Goal: Information Seeking & Learning: Learn about a topic

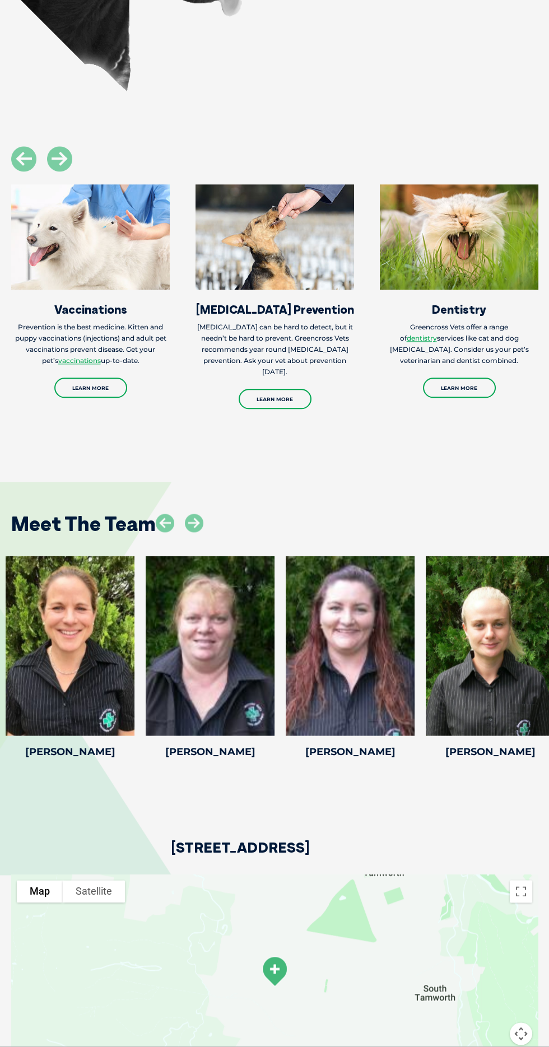
scroll to position [1854, 0]
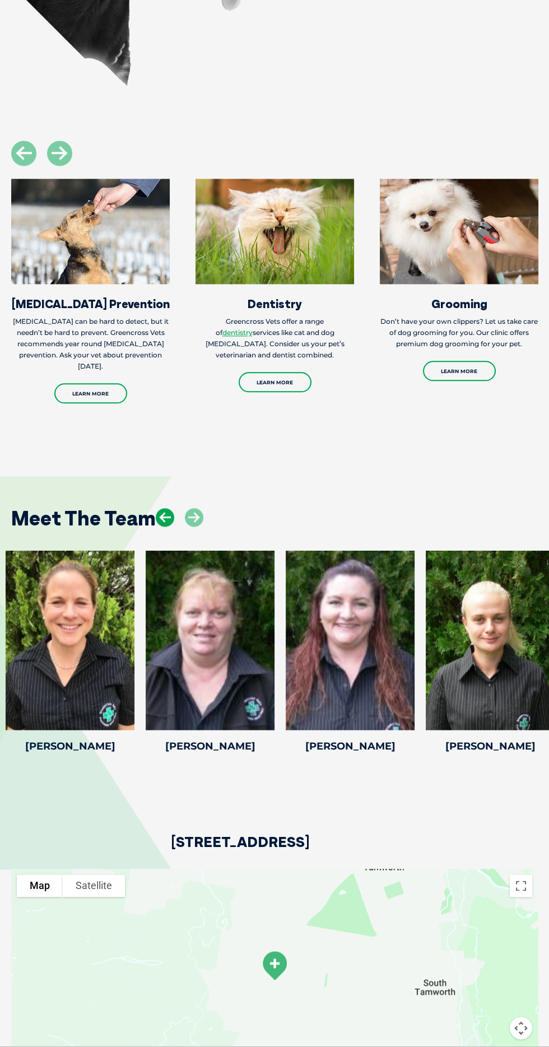
click at [162, 527] on icon at bounding box center [165, 517] width 18 height 18
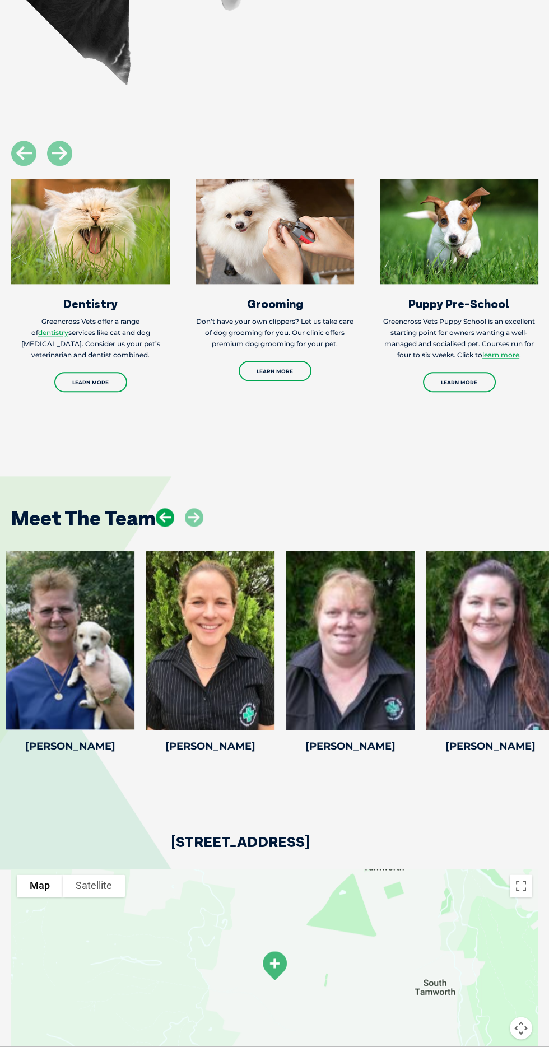
click at [174, 527] on icon at bounding box center [165, 517] width 18 height 18
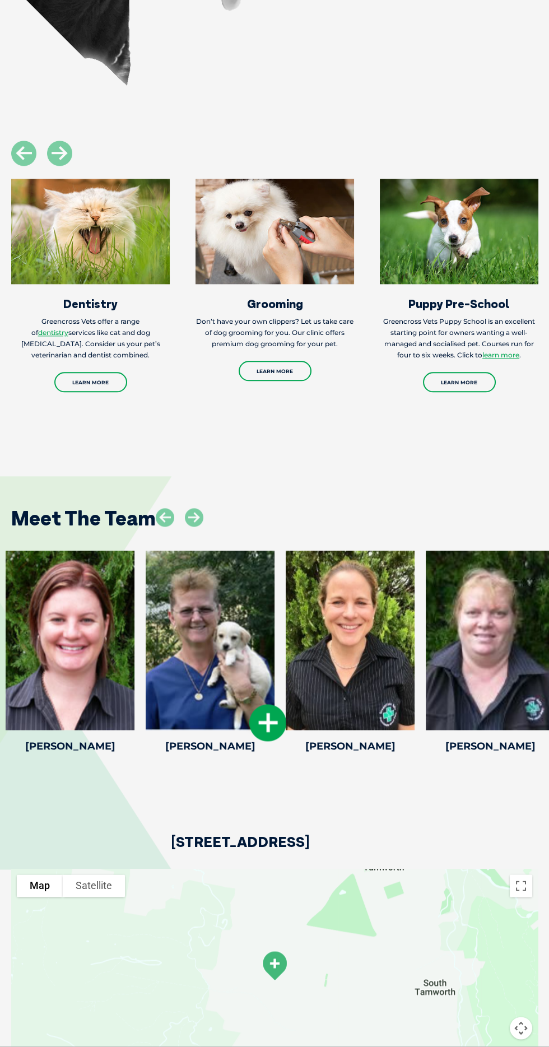
click at [157, 607] on div at bounding box center [210, 640] width 129 height 179
click at [168, 527] on icon at bounding box center [165, 517] width 18 height 18
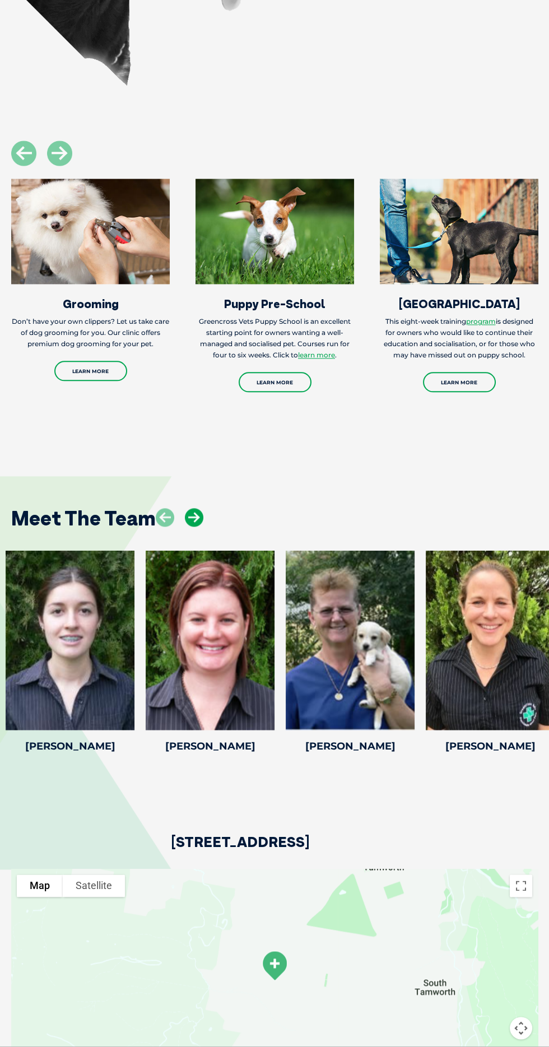
click at [190, 527] on icon at bounding box center [194, 517] width 18 height 18
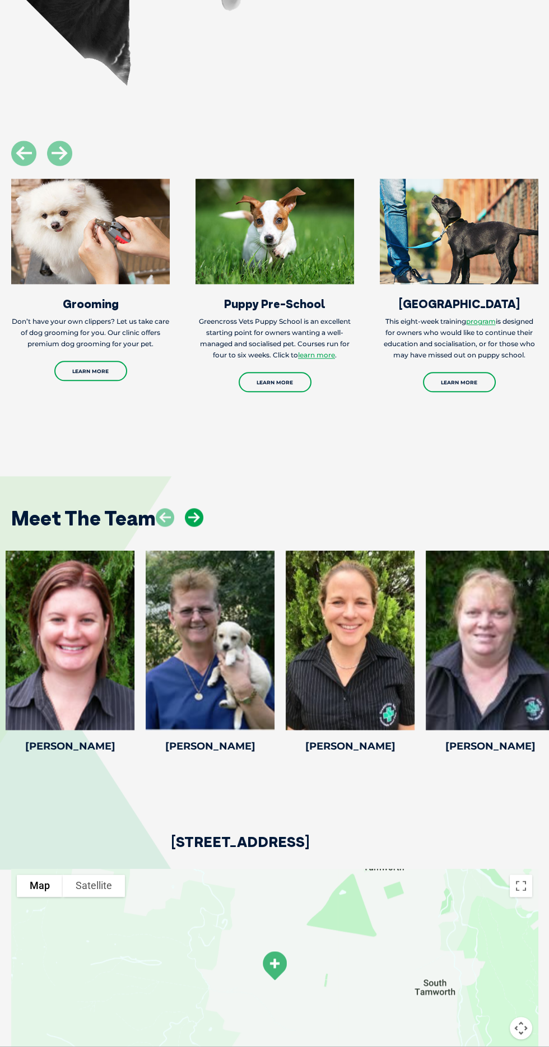
click at [199, 527] on icon at bounding box center [194, 517] width 18 height 18
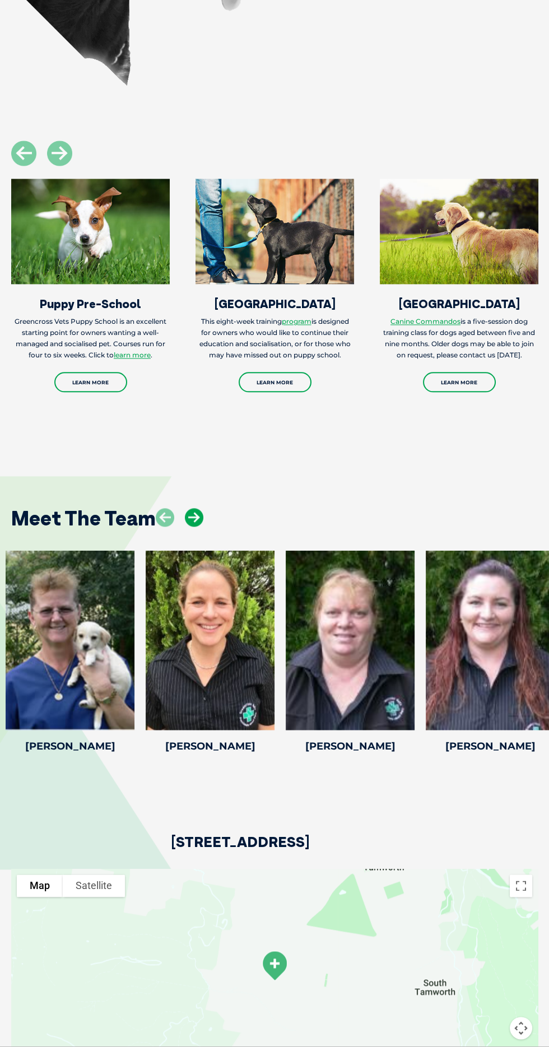
click at [197, 527] on icon at bounding box center [194, 517] width 18 height 18
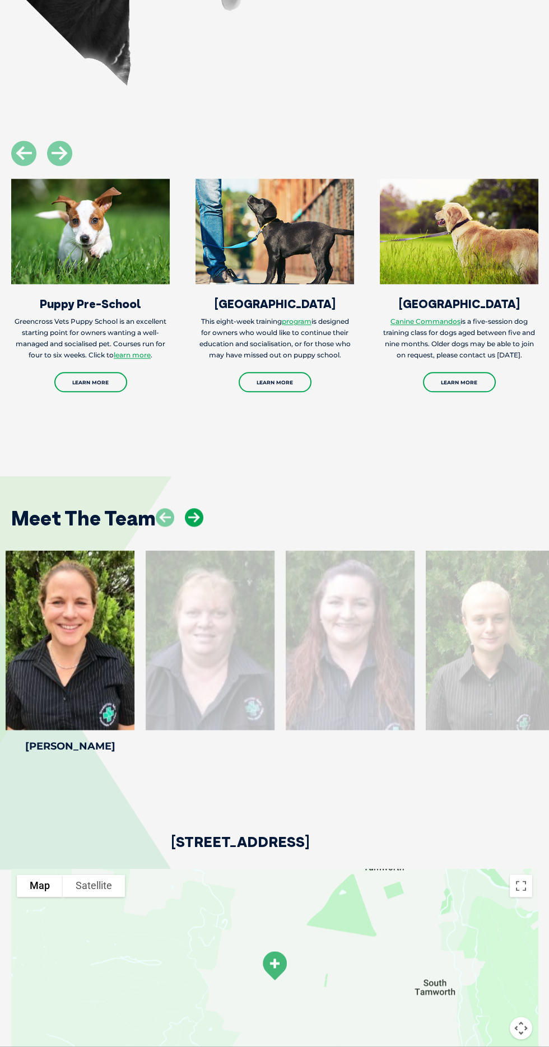
click at [197, 527] on icon at bounding box center [194, 517] width 18 height 18
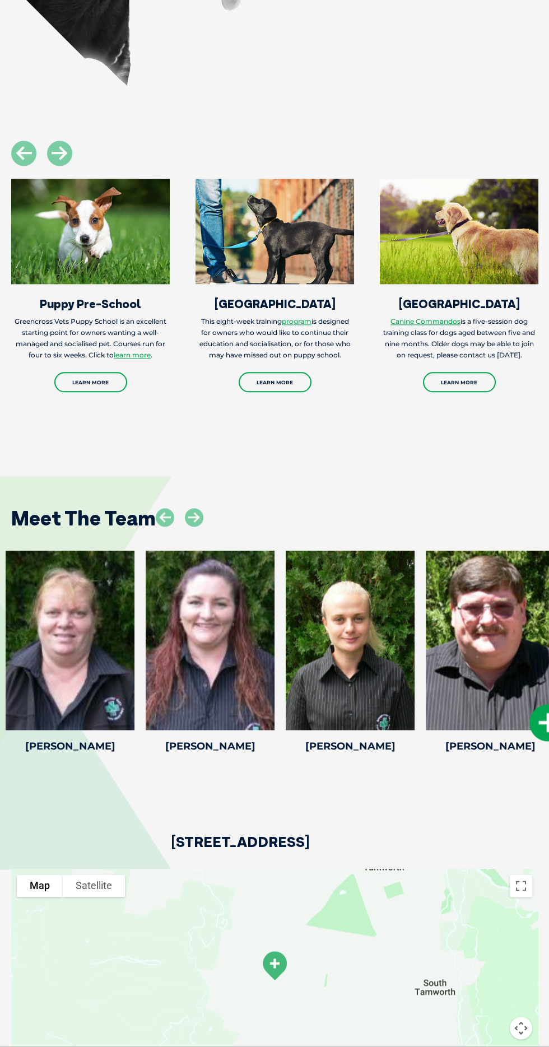
click at [491, 730] on div at bounding box center [490, 640] width 129 height 179
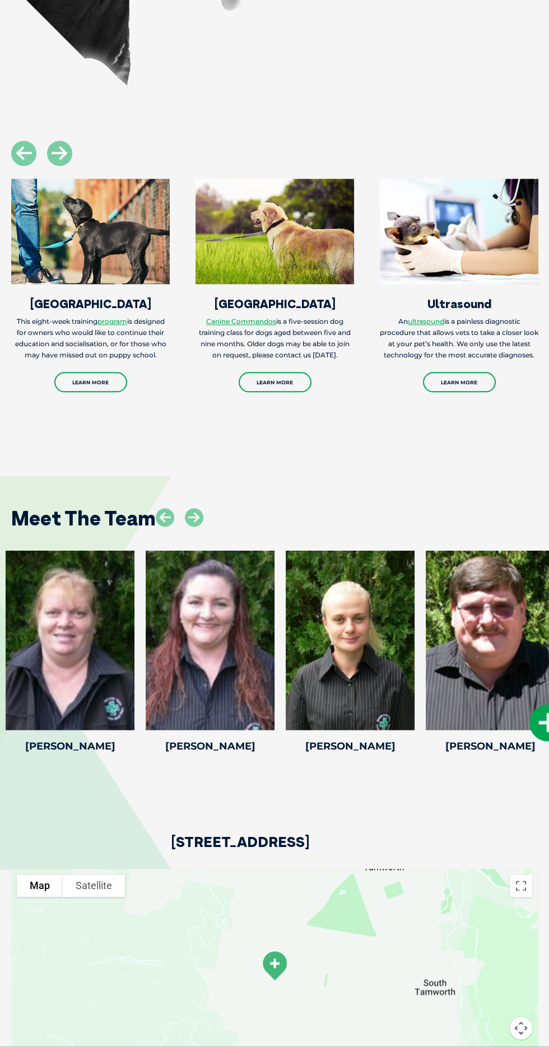
click at [536, 741] on icon at bounding box center [547, 722] width 37 height 37
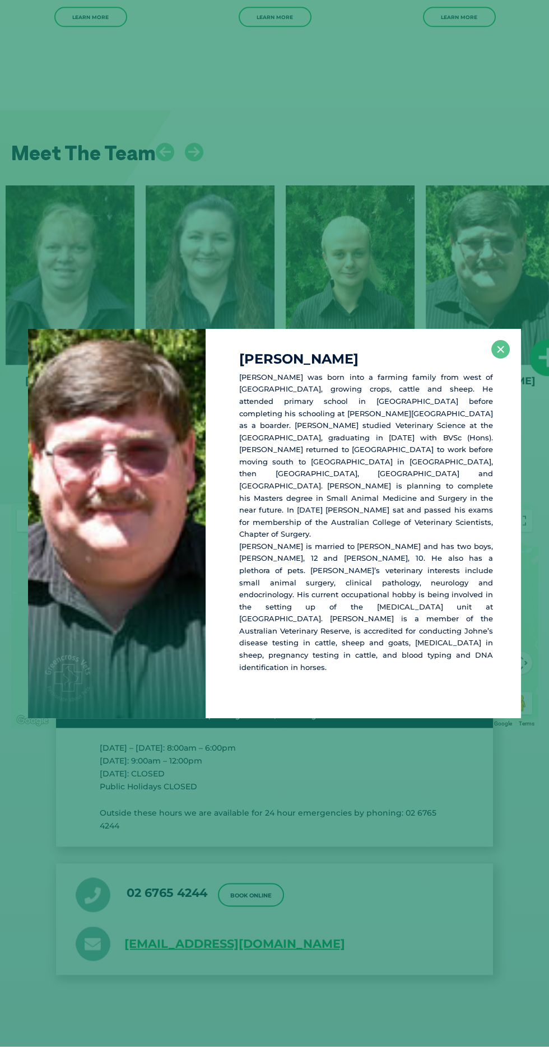
scroll to position [2253, 0]
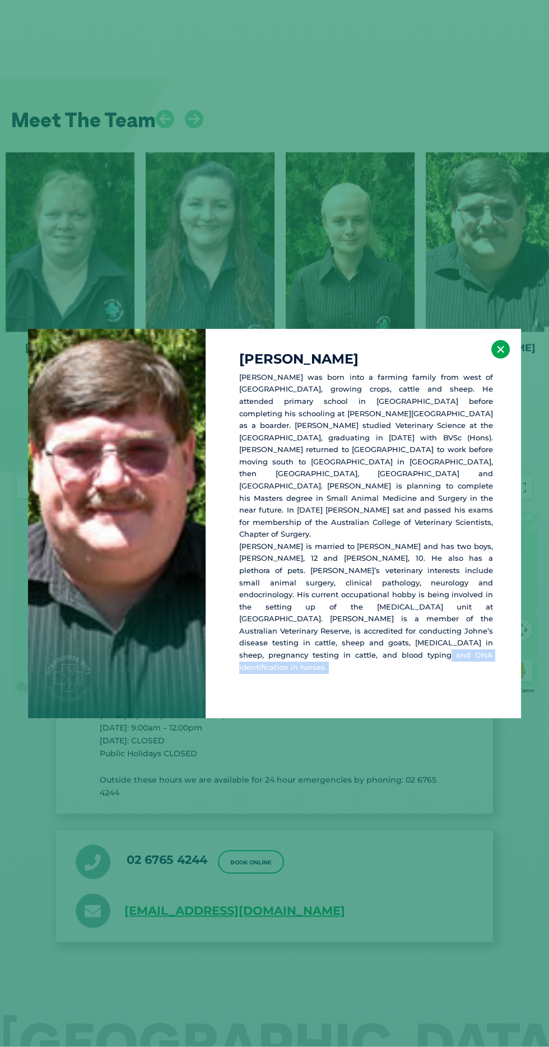
click at [500, 359] on button "×" at bounding box center [500, 349] width 18 height 18
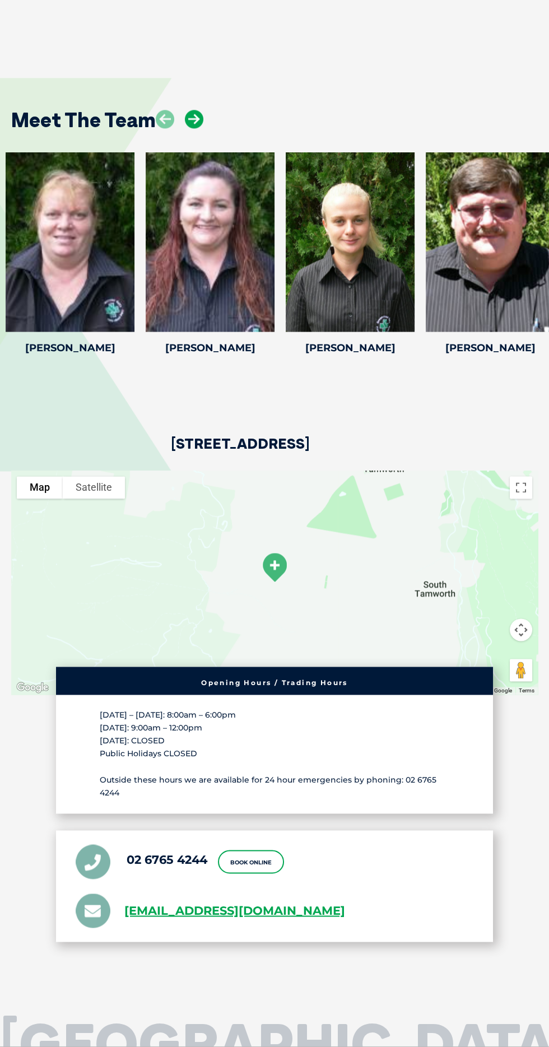
click at [193, 128] on icon at bounding box center [194, 119] width 18 height 18
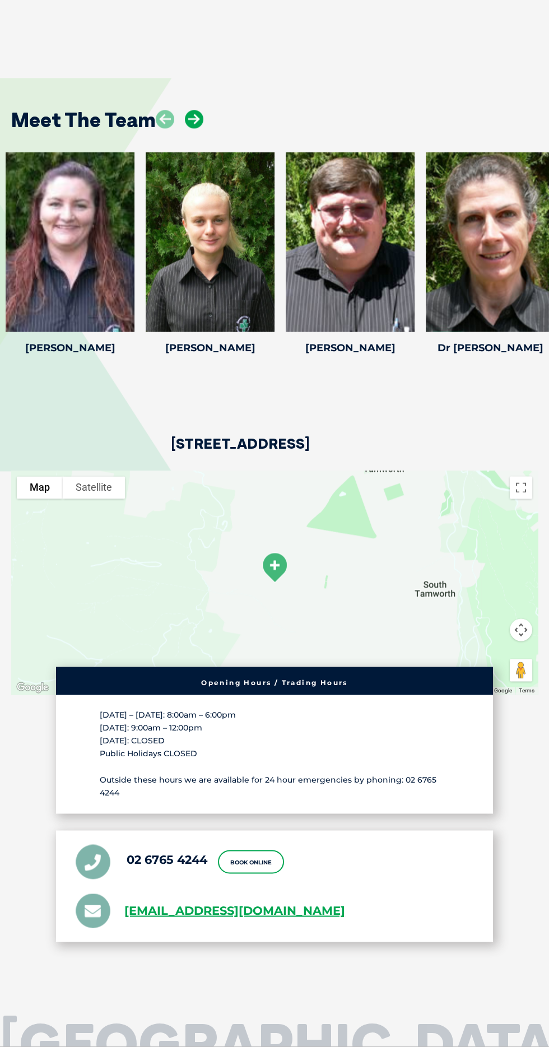
click at [199, 128] on icon at bounding box center [194, 119] width 18 height 18
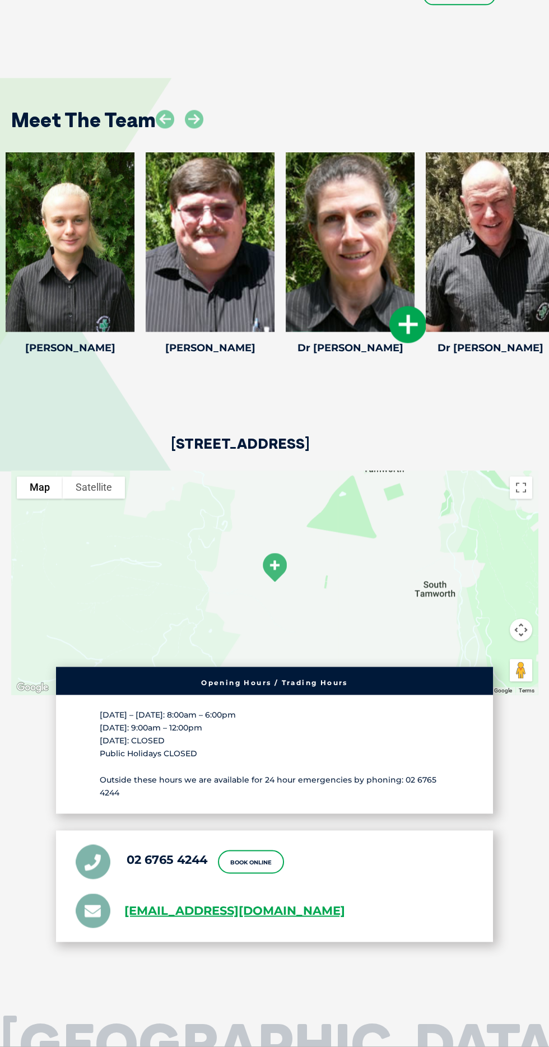
click at [370, 332] on div at bounding box center [350, 241] width 129 height 179
click at [422, 343] on icon at bounding box center [407, 324] width 37 height 37
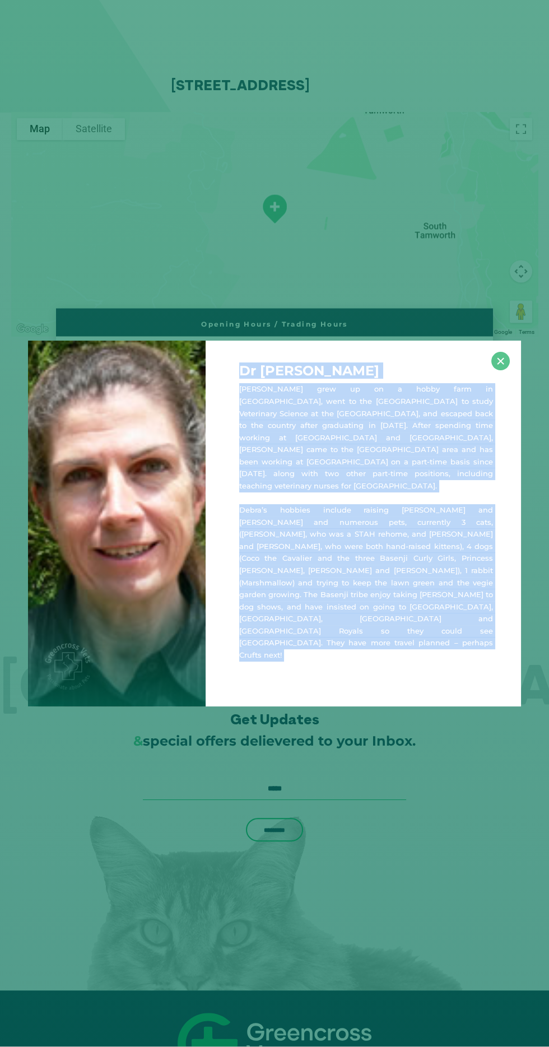
scroll to position [2614, 0]
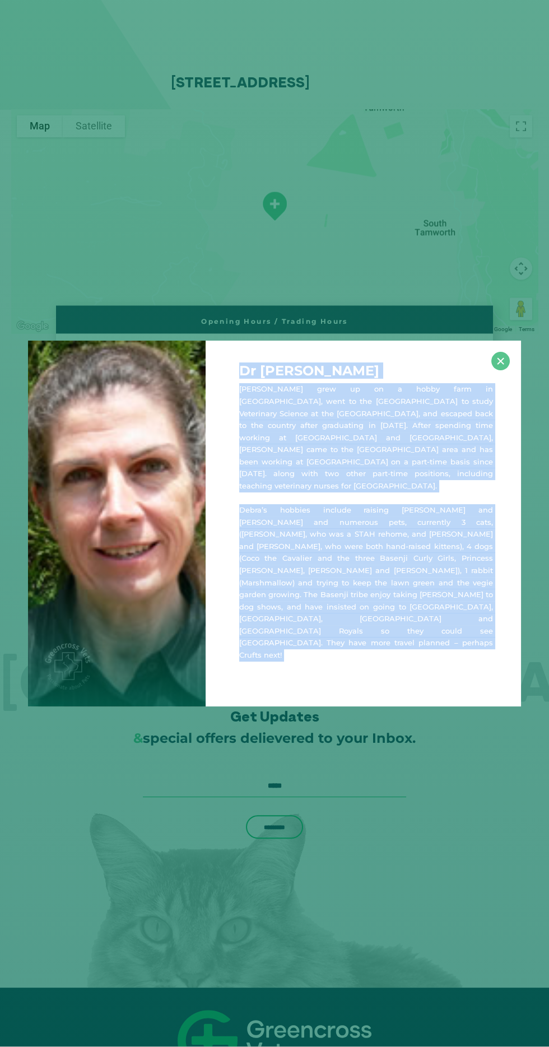
click at [452, 648] on div "Dr [PERSON_NAME] [PERSON_NAME] grew up on a hobby farm in [GEOGRAPHIC_DATA], we…" at bounding box center [363, 523] width 315 height 365
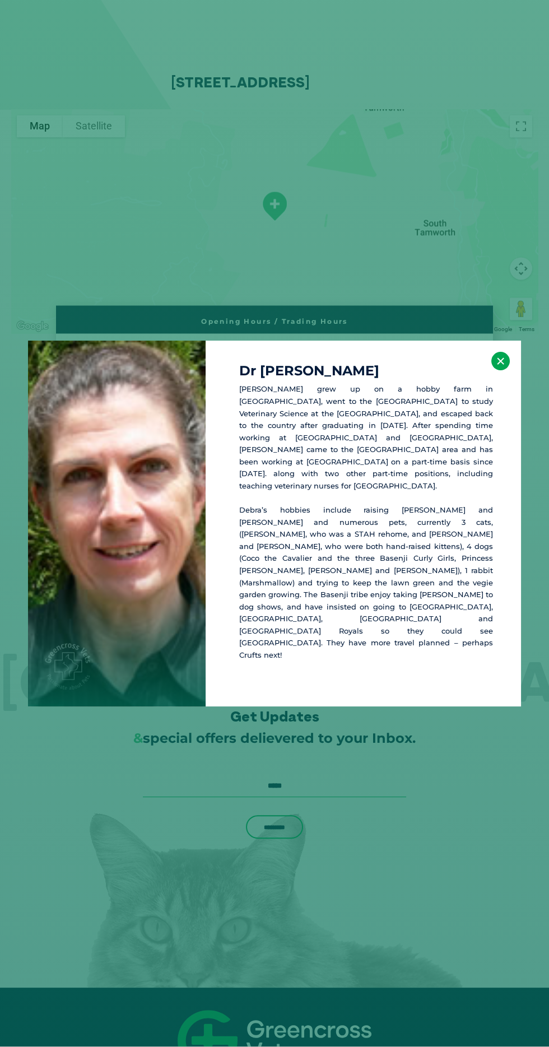
click at [501, 370] on button "×" at bounding box center [500, 361] width 18 height 18
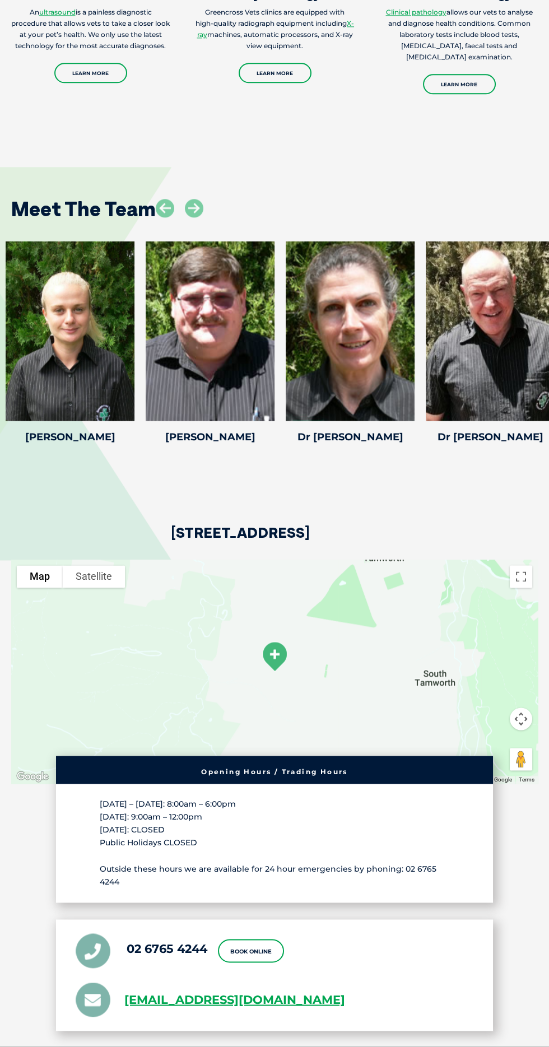
scroll to position [2171, 0]
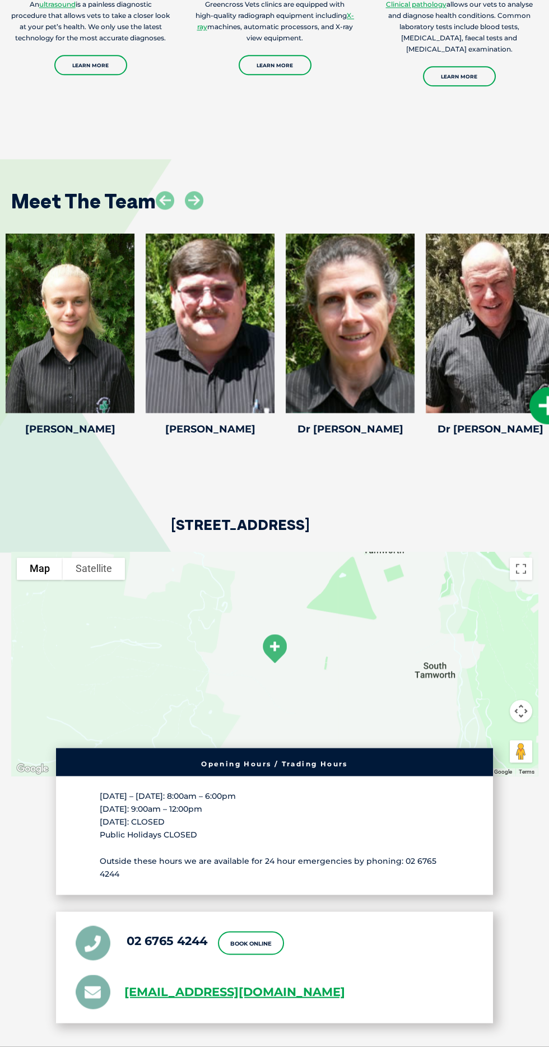
click at [490, 413] on div at bounding box center [490, 323] width 129 height 179
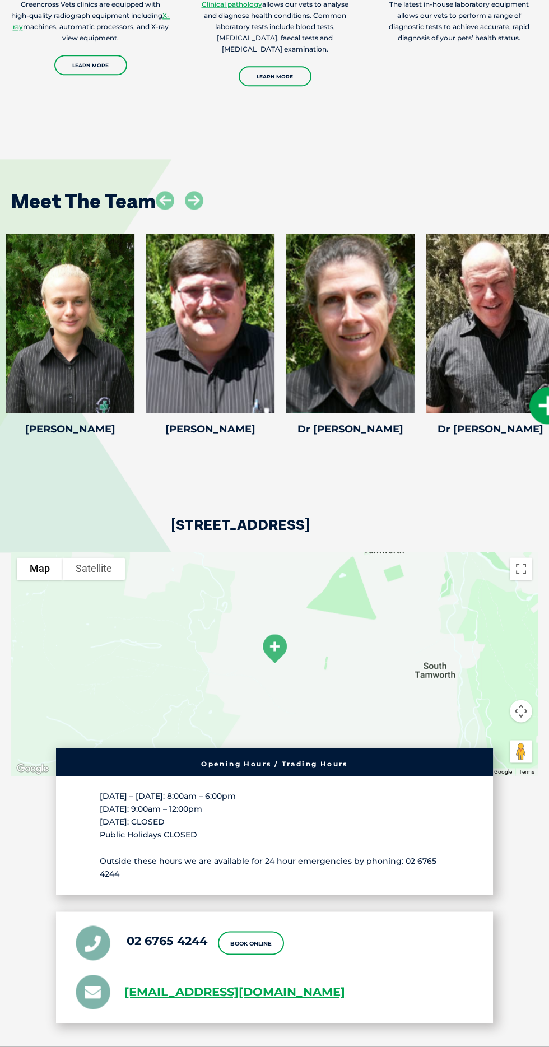
click at [531, 424] on icon at bounding box center [547, 405] width 37 height 37
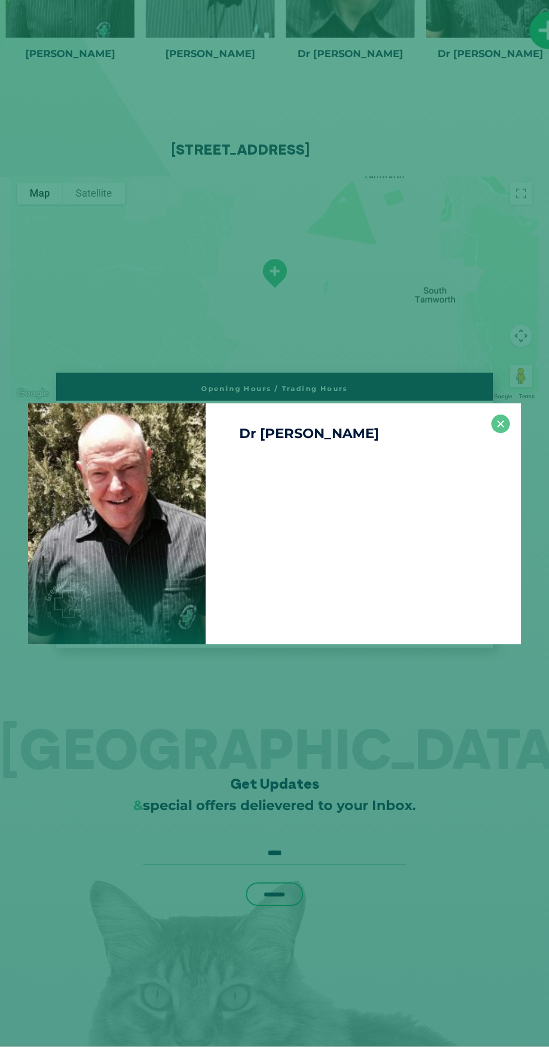
scroll to position [2554, 0]
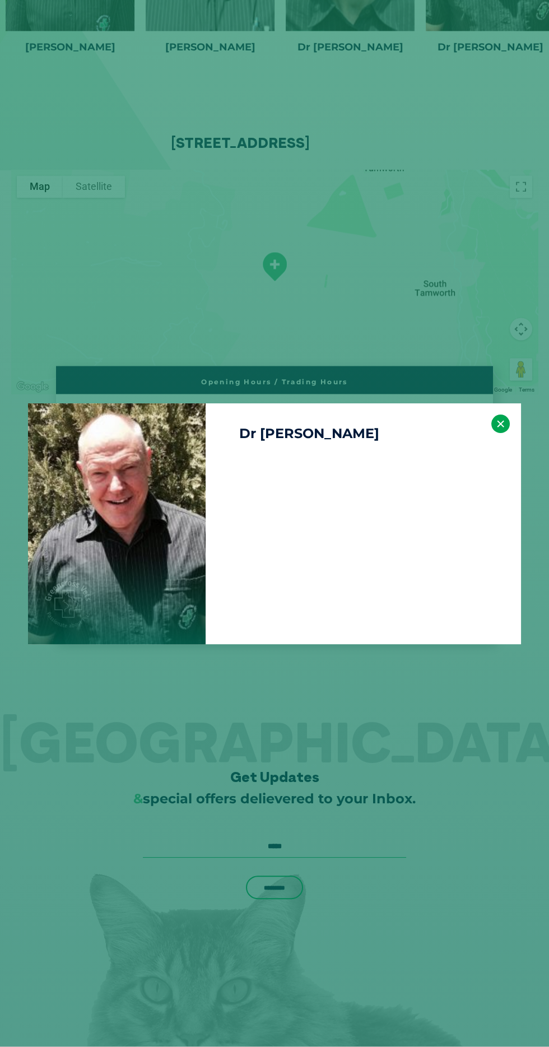
click at [499, 429] on button "×" at bounding box center [500, 424] width 18 height 18
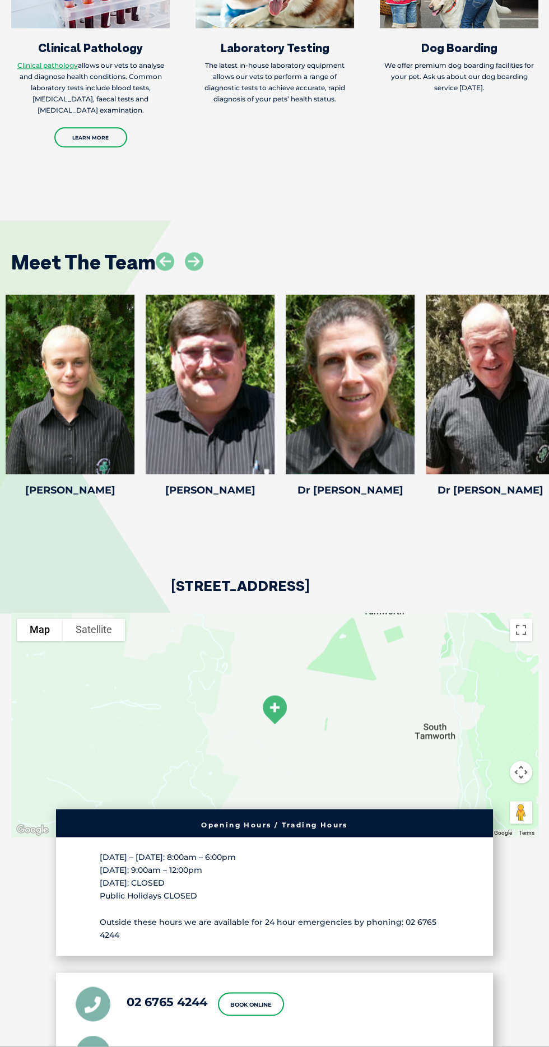
scroll to position [2090, 0]
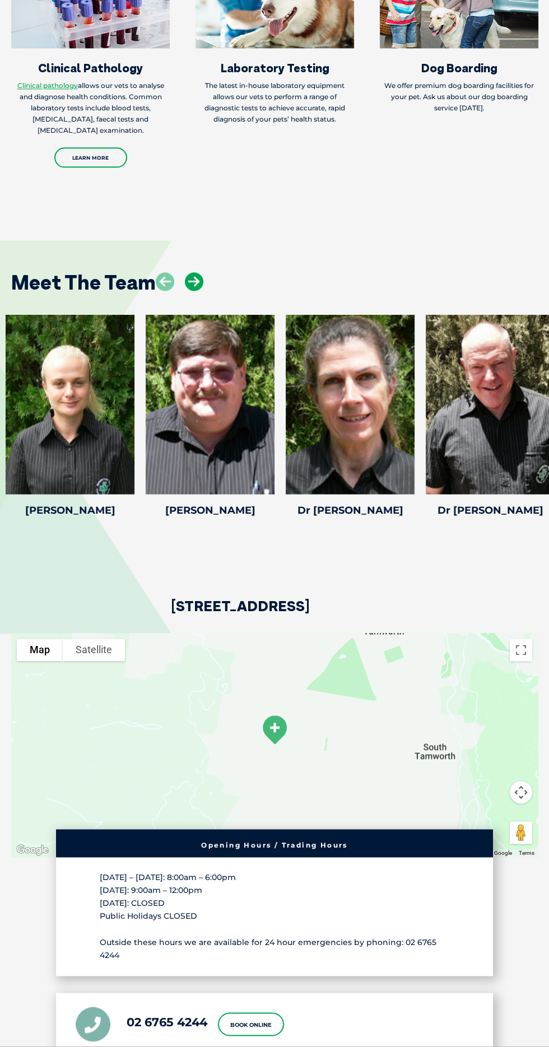
click at [196, 291] on icon at bounding box center [194, 281] width 18 height 18
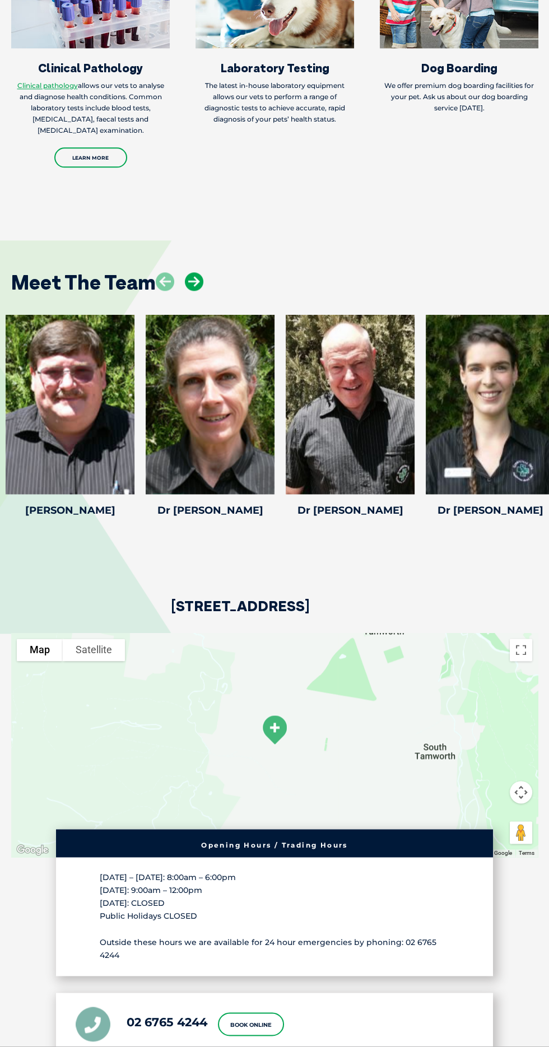
click at [194, 291] on icon at bounding box center [194, 281] width 18 height 18
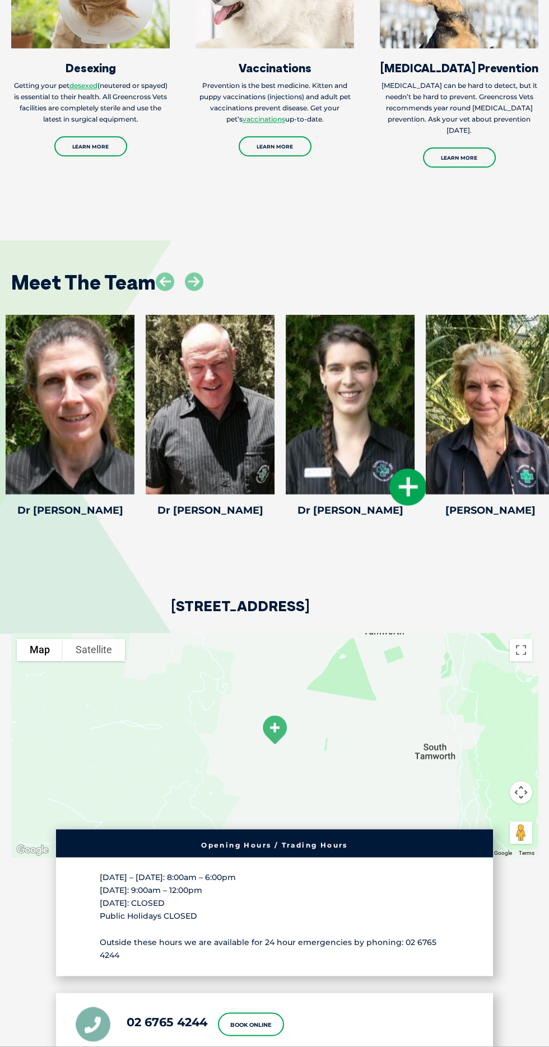
click at [375, 494] on div at bounding box center [350, 404] width 129 height 179
click at [418, 505] on icon at bounding box center [407, 486] width 37 height 37
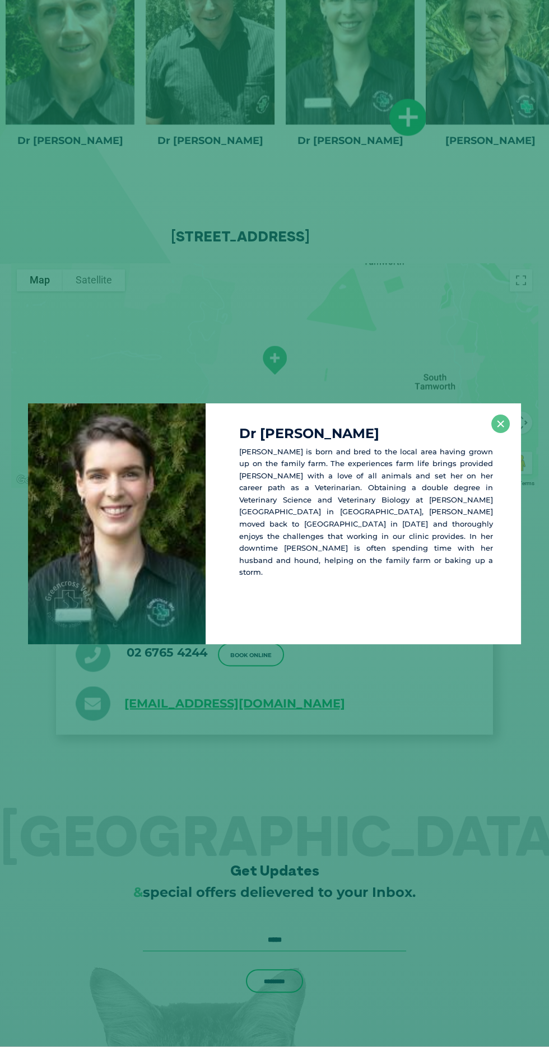
scroll to position [2473, 0]
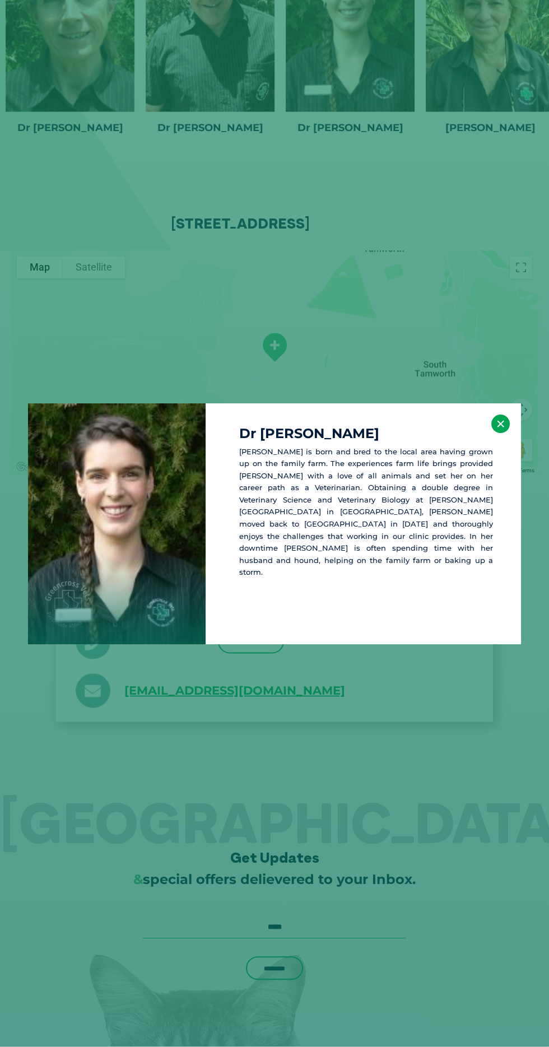
click at [496, 424] on button "×" at bounding box center [500, 424] width 18 height 18
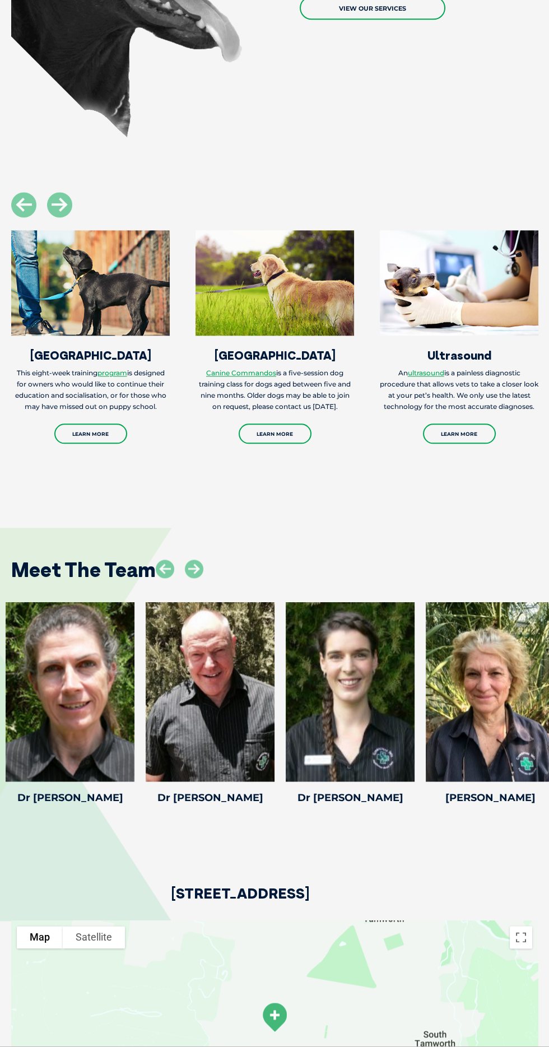
scroll to position [1845, 0]
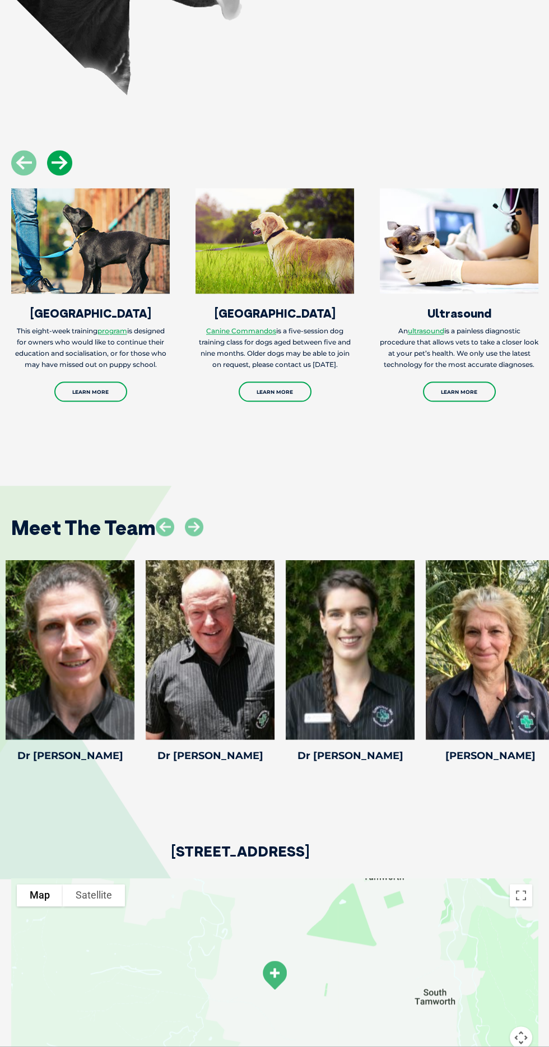
click at [68, 175] on icon at bounding box center [59, 162] width 25 height 25
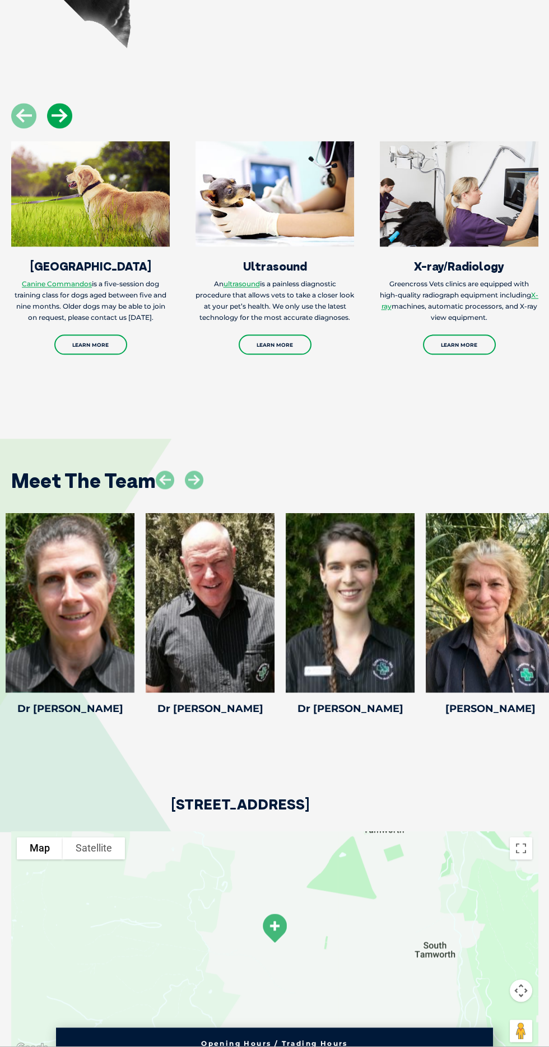
scroll to position [1926, 0]
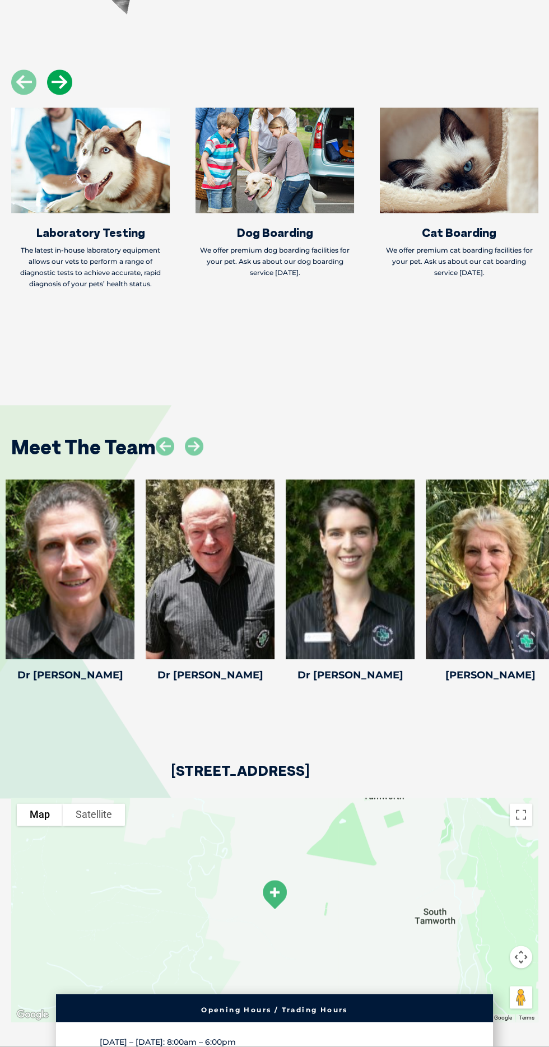
click at [59, 95] on icon at bounding box center [59, 81] width 25 height 25
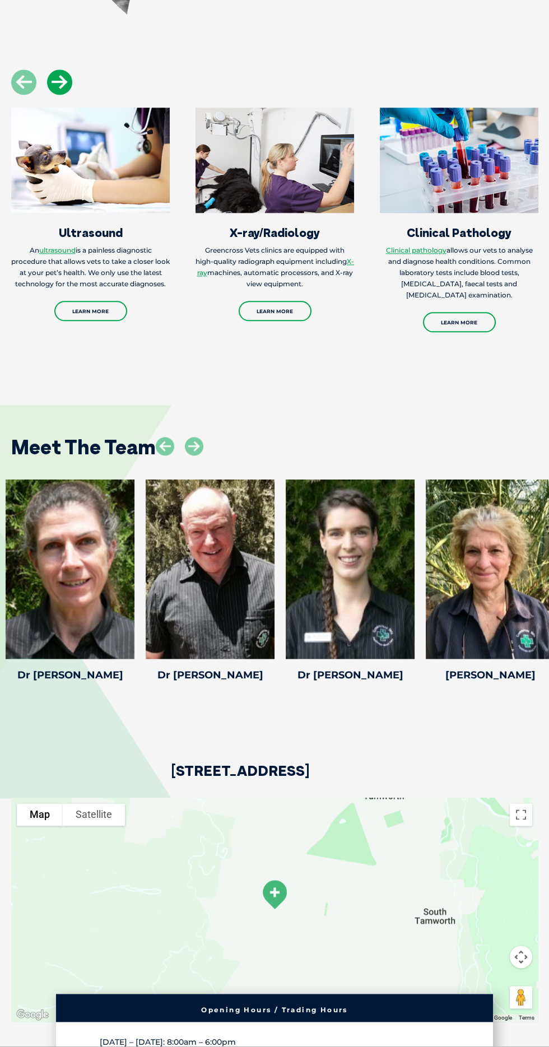
scroll to position [1927, 0]
